Goal: Task Accomplishment & Management: Use online tool/utility

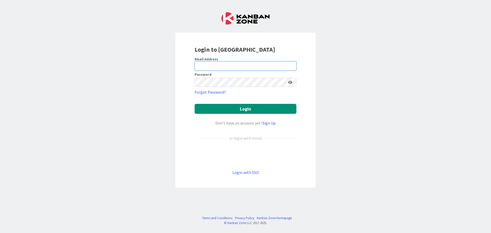
type input "[PERSON_NAME][EMAIL_ADDRESS][PERSON_NAME][DOMAIN_NAME]"
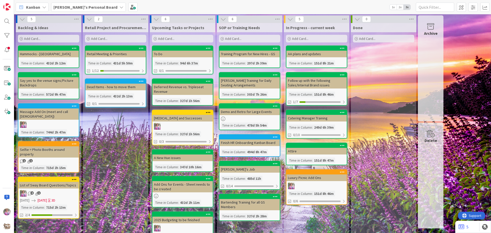
click at [90, 8] on b "[PERSON_NAME]'s Personal Board" at bounding box center [85, 7] width 64 height 5
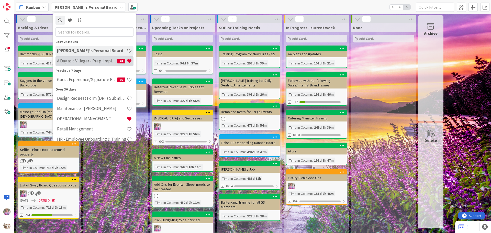
click at [80, 61] on h4 "A Day as a Villager - Prep, Implement and Execute" at bounding box center [87, 60] width 60 height 5
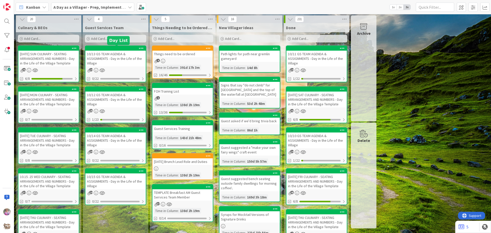
click at [161, 51] on div "Things need to be ordered" at bounding box center [182, 54] width 60 height 7
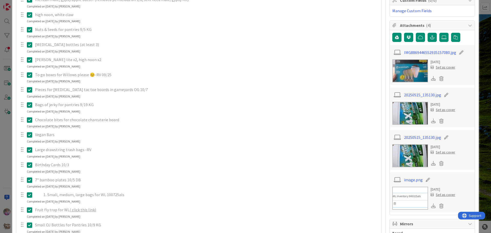
scroll to position [234, 0]
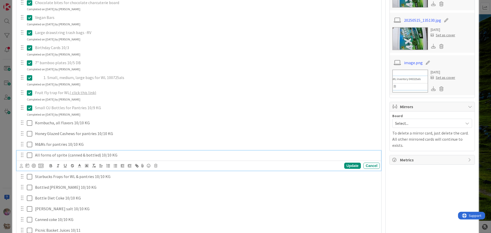
click at [28, 153] on icon at bounding box center [29, 155] width 5 height 6
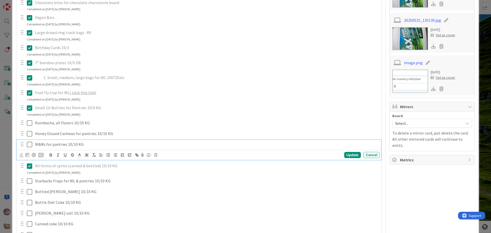
click at [29, 145] on icon at bounding box center [29, 144] width 5 height 6
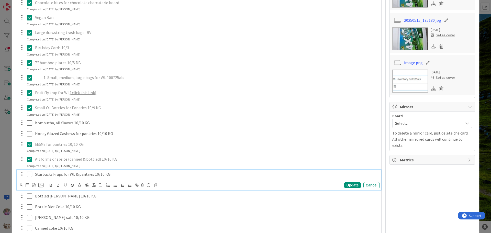
click at [30, 176] on icon at bounding box center [29, 174] width 5 height 6
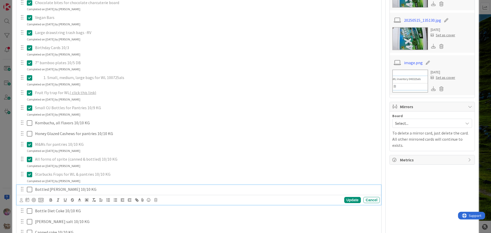
click at [31, 191] on icon at bounding box center [29, 189] width 5 height 6
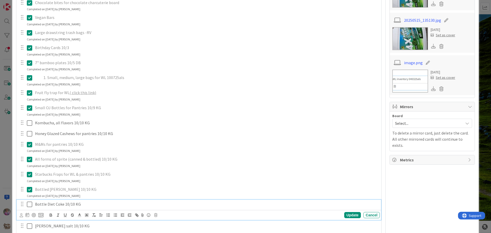
click at [29, 203] on icon at bounding box center [29, 204] width 5 height 6
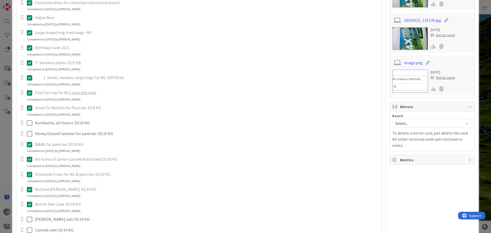
scroll to position [352, 0]
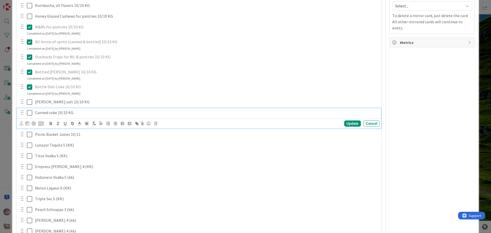
click at [28, 114] on icon at bounding box center [29, 113] width 5 height 6
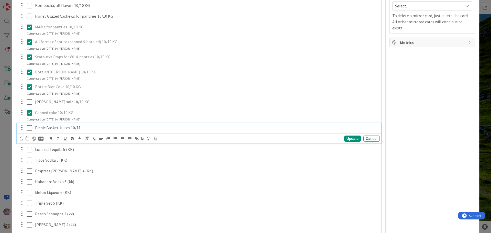
click at [30, 128] on icon at bounding box center [29, 128] width 5 height 6
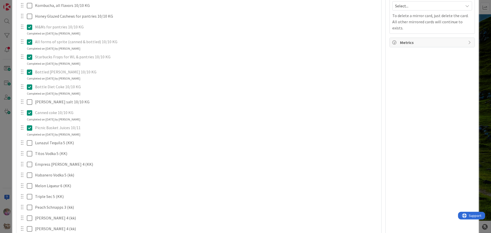
scroll to position [469, 0]
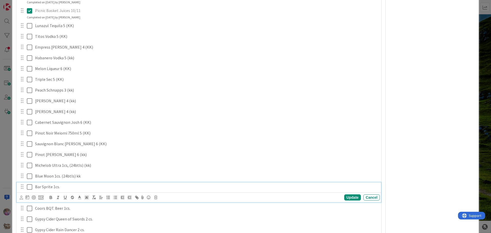
click at [30, 187] on icon at bounding box center [29, 187] width 5 height 6
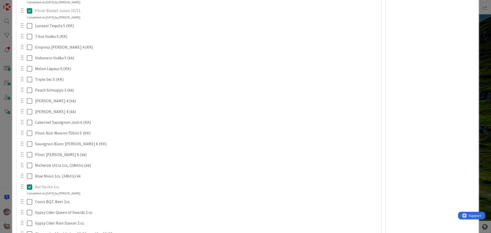
scroll to position [586, 0]
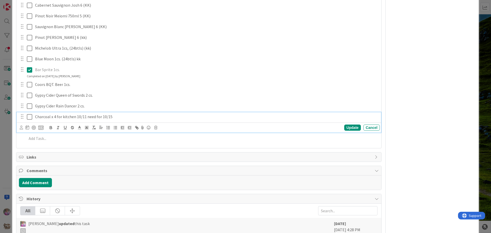
click at [27, 117] on icon at bounding box center [29, 117] width 5 height 6
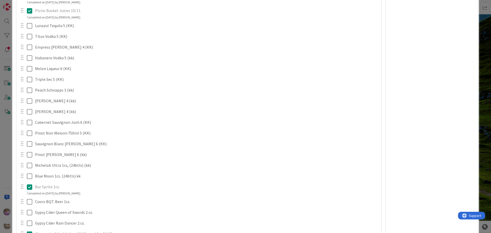
scroll to position [352, 0]
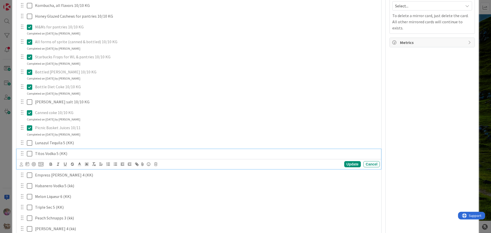
click at [29, 154] on icon at bounding box center [29, 154] width 5 height 6
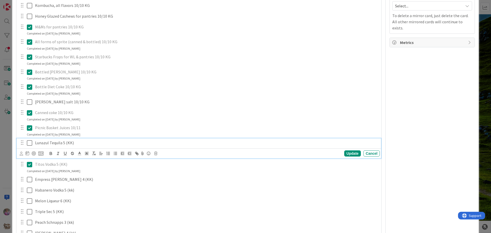
click at [28, 142] on icon at bounding box center [29, 143] width 5 height 6
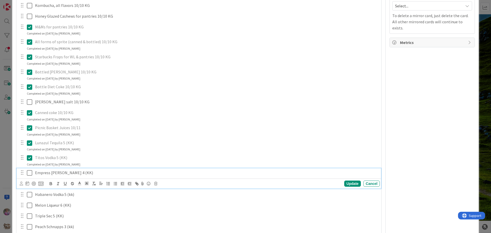
click at [29, 173] on icon at bounding box center [29, 173] width 5 height 6
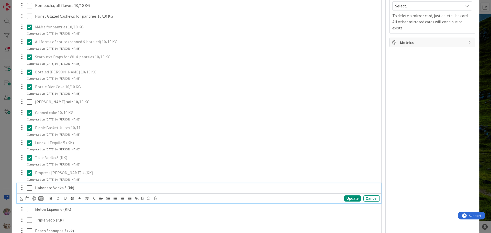
click at [29, 189] on icon at bounding box center [29, 188] width 5 height 6
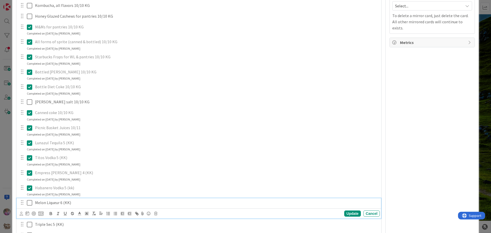
click at [30, 205] on icon at bounding box center [29, 203] width 5 height 6
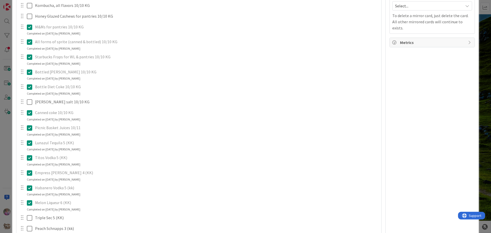
scroll to position [469, 0]
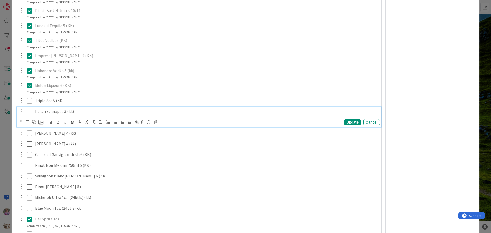
click at [30, 112] on icon at bounding box center [29, 111] width 5 height 6
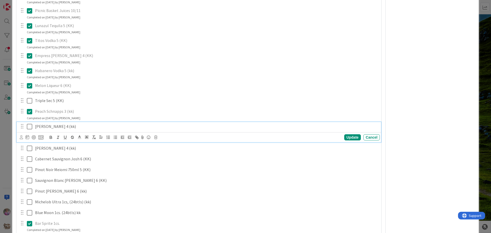
click at [28, 126] on icon at bounding box center [29, 127] width 5 height 6
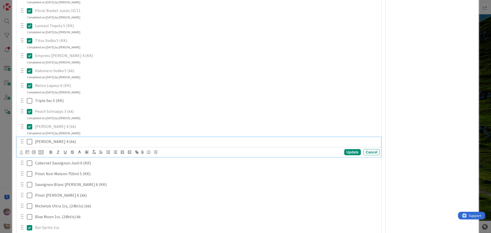
click at [31, 142] on icon at bounding box center [29, 142] width 5 height 6
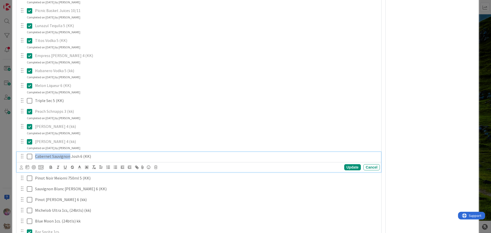
drag, startPoint x: 35, startPoint y: 155, endPoint x: 70, endPoint y: 155, distance: 34.5
click at [70, 155] on p "Cabernet Sauvignon Josh 6 (KK)" at bounding box center [206, 156] width 343 height 6
copy p "Cabernet Sauvignon"
click at [28, 157] on icon at bounding box center [29, 156] width 5 height 6
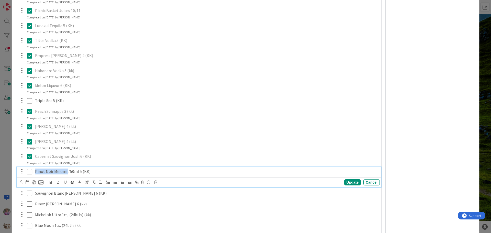
drag, startPoint x: 35, startPoint y: 170, endPoint x: 66, endPoint y: 169, distance: 30.7
click at [66, 169] on p "Pinot Noir Meiomi 750ml 5 (KK)" at bounding box center [206, 172] width 343 height 6
copy p "Pinot Noir Meiomi"
click at [28, 172] on icon at bounding box center [29, 172] width 5 height 6
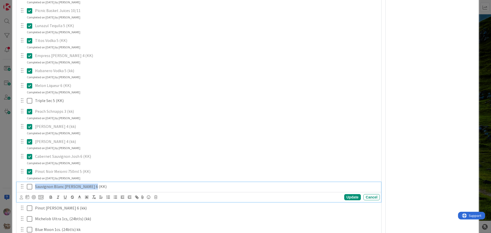
drag, startPoint x: 35, startPoint y: 188, endPoint x: 92, endPoint y: 186, distance: 57.1
click at [92, 186] on p "Sauvignon Blanc [PERSON_NAME] 6 (KK)" at bounding box center [206, 187] width 343 height 6
copy p "Sauvignon Blanc [PERSON_NAME]"
click at [28, 186] on icon at bounding box center [29, 187] width 5 height 6
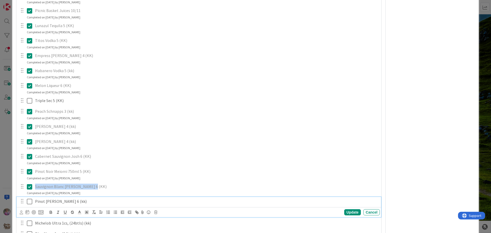
drag, startPoint x: 34, startPoint y: 199, endPoint x: 84, endPoint y: 201, distance: 50.2
click at [84, 201] on div "Pinot [PERSON_NAME] 6 (kk)" at bounding box center [206, 201] width 347 height 9
copy p "[PERSON_NAME] [PERSON_NAME]"
click at [29, 201] on icon at bounding box center [29, 201] width 5 height 6
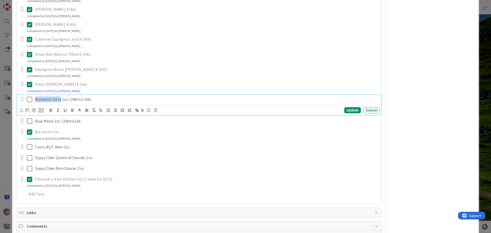
drag, startPoint x: 36, startPoint y: 98, endPoint x: 60, endPoint y: 98, distance: 24.3
click at [60, 98] on p "Michelob Ultra 1cs, (24btls) (kk)" at bounding box center [206, 99] width 343 height 6
copy p "Michelob Ultra"
click at [28, 99] on icon at bounding box center [29, 99] width 5 height 6
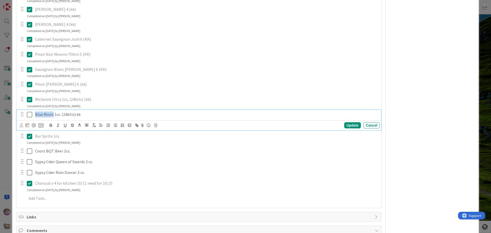
drag, startPoint x: 34, startPoint y: 113, endPoint x: 53, endPoint y: 114, distance: 18.8
click at [53, 114] on div "Blue Moon 1cs. (24btls) kk" at bounding box center [206, 114] width 347 height 9
copy p "Blue Moon"
click at [29, 113] on icon at bounding box center [29, 115] width 5 height 6
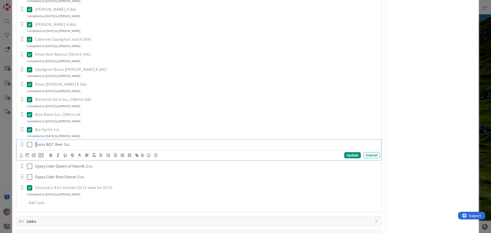
drag, startPoint x: 33, startPoint y: 145, endPoint x: 36, endPoint y: 145, distance: 2.8
click at [36, 145] on div "Coors BQT. Beer 1cs." at bounding box center [206, 144] width 347 height 9
click at [29, 145] on icon at bounding box center [29, 144] width 5 height 6
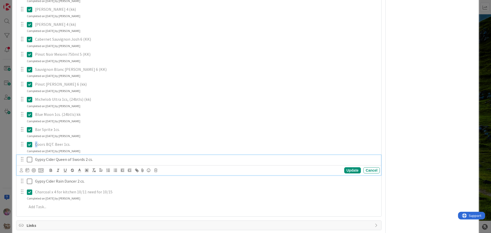
click at [29, 161] on icon at bounding box center [29, 160] width 5 height 6
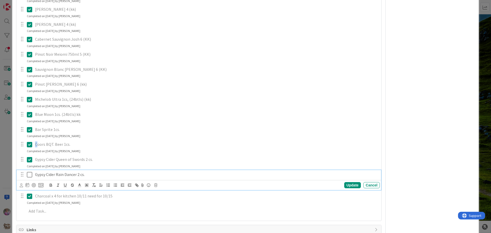
click at [31, 174] on icon at bounding box center [29, 175] width 5 height 6
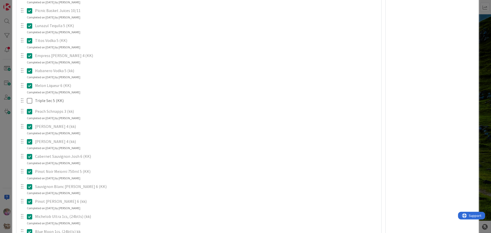
scroll to position [352, 0]
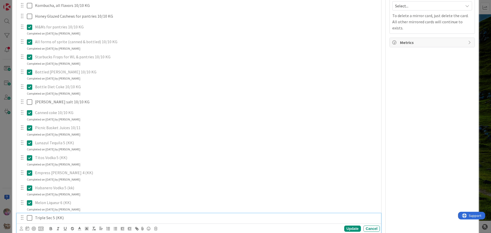
click at [27, 219] on icon at bounding box center [29, 218] width 5 height 6
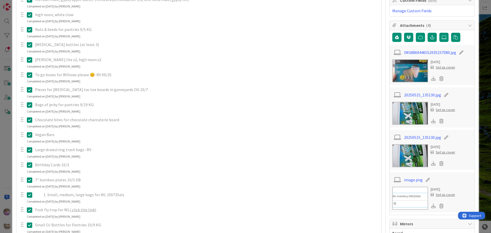
scroll to position [0, 0]
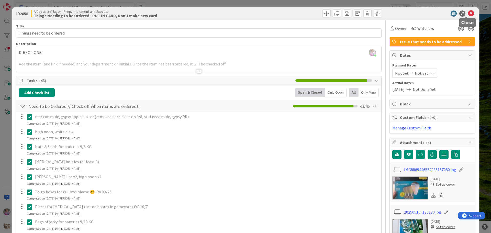
click at [468, 14] on icon at bounding box center [471, 13] width 6 height 6
